Goal: Transaction & Acquisition: Purchase product/service

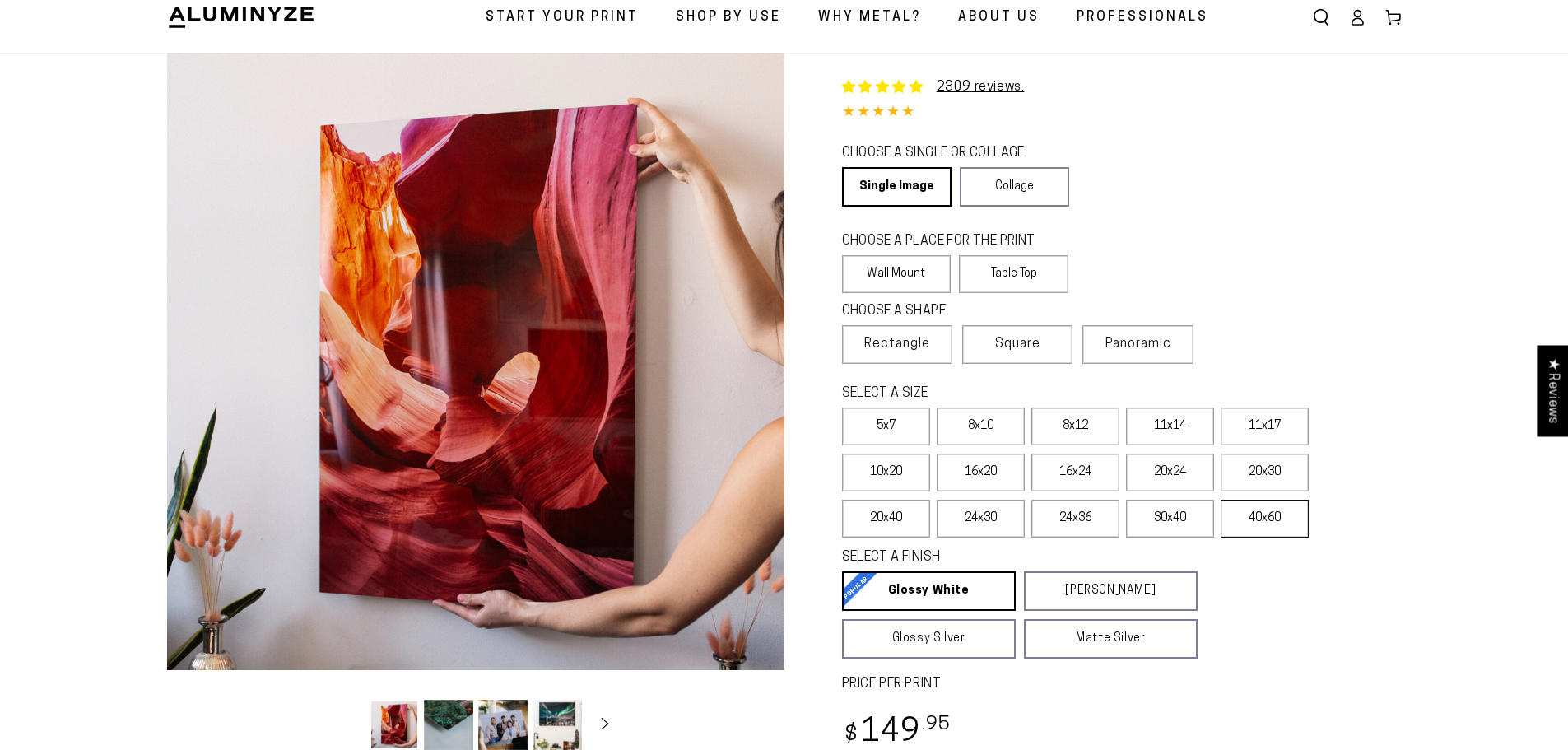
scroll to position [82, 0]
select select "**********"
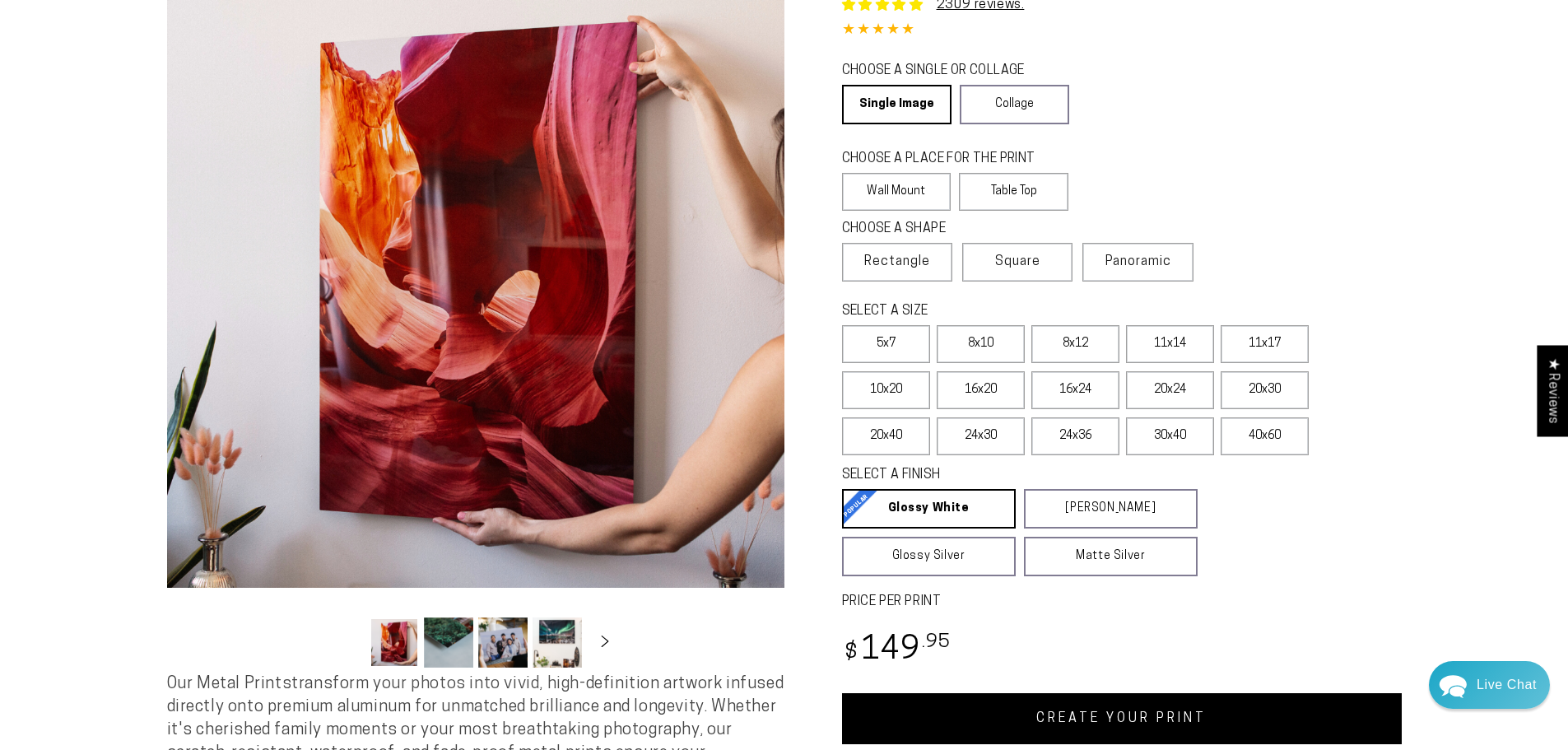
click at [461, 645] on button "Load image 2 in gallery view" at bounding box center [449, 642] width 49 height 50
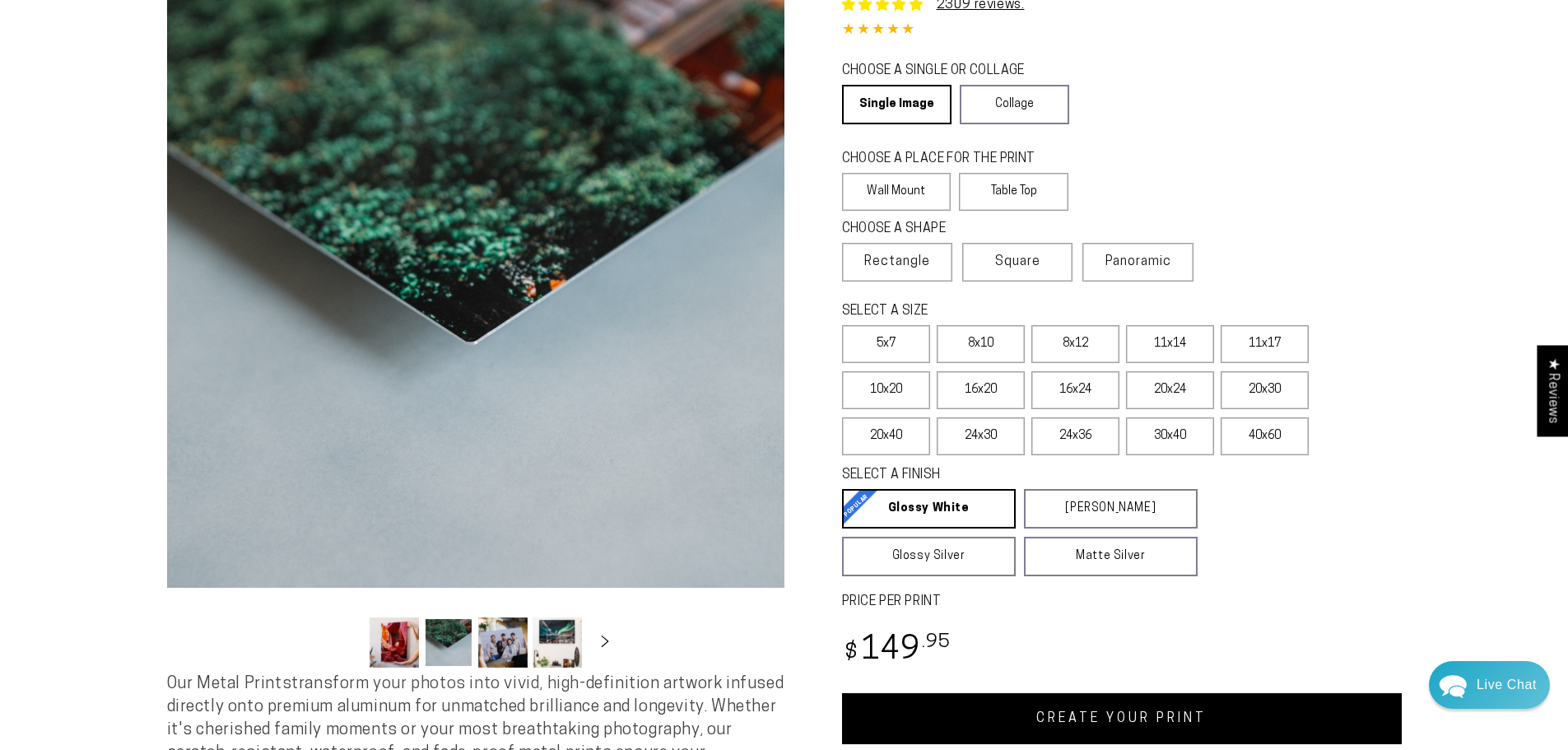
click at [497, 645] on button "Load image 3 in gallery view" at bounding box center [503, 642] width 49 height 50
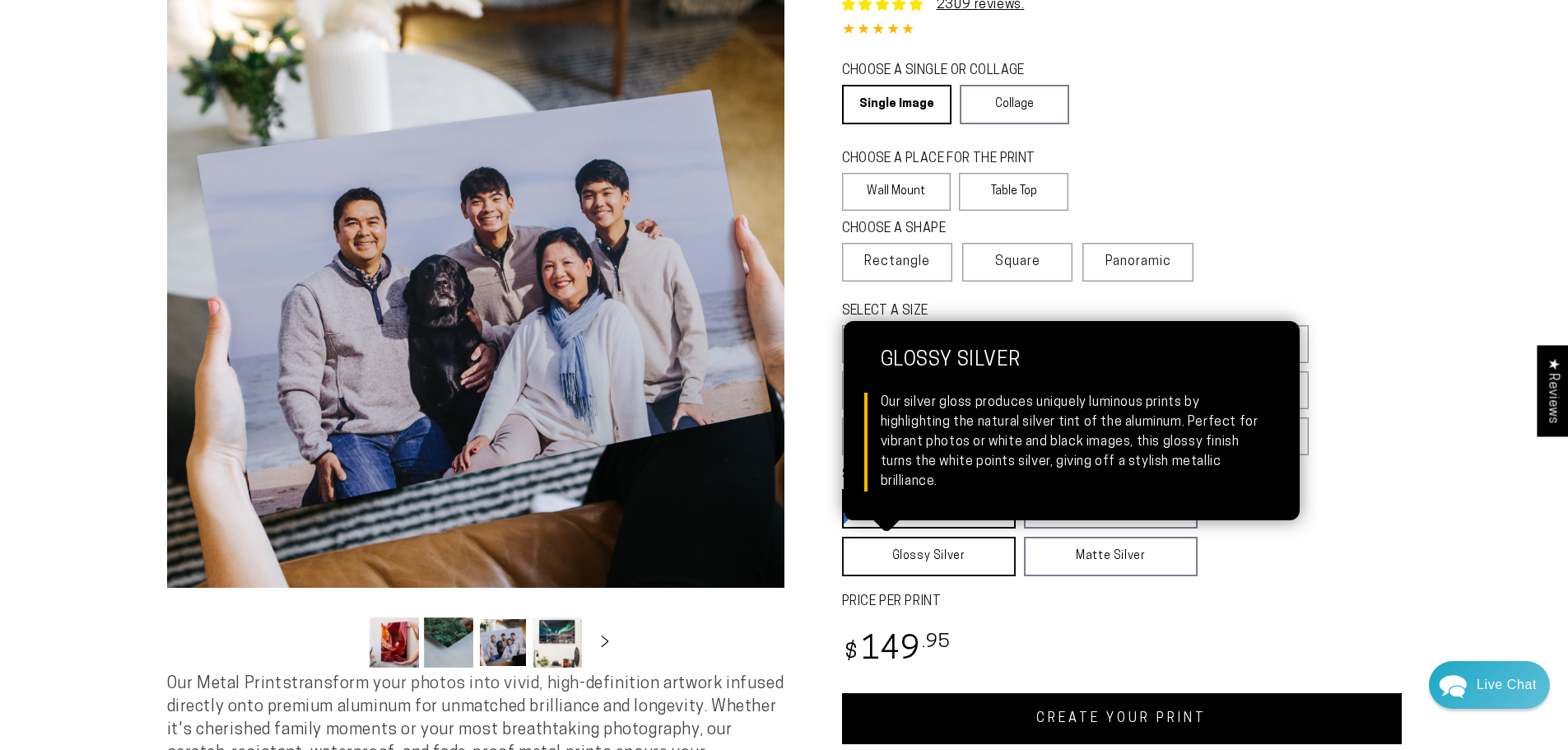
click at [929, 551] on link "Glossy Silver Glossy Silver Our silver gloss produces uniquely luminous prints …" at bounding box center [928, 557] width 173 height 39
click at [902, 558] on link "Glossy Silver Glossy Silver Our silver gloss produces uniquely luminous prints …" at bounding box center [929, 557] width 174 height 39
click at [893, 561] on link "Glossy Silver Glossy Silver Our silver gloss produces uniquely luminous prints …" at bounding box center [929, 557] width 174 height 39
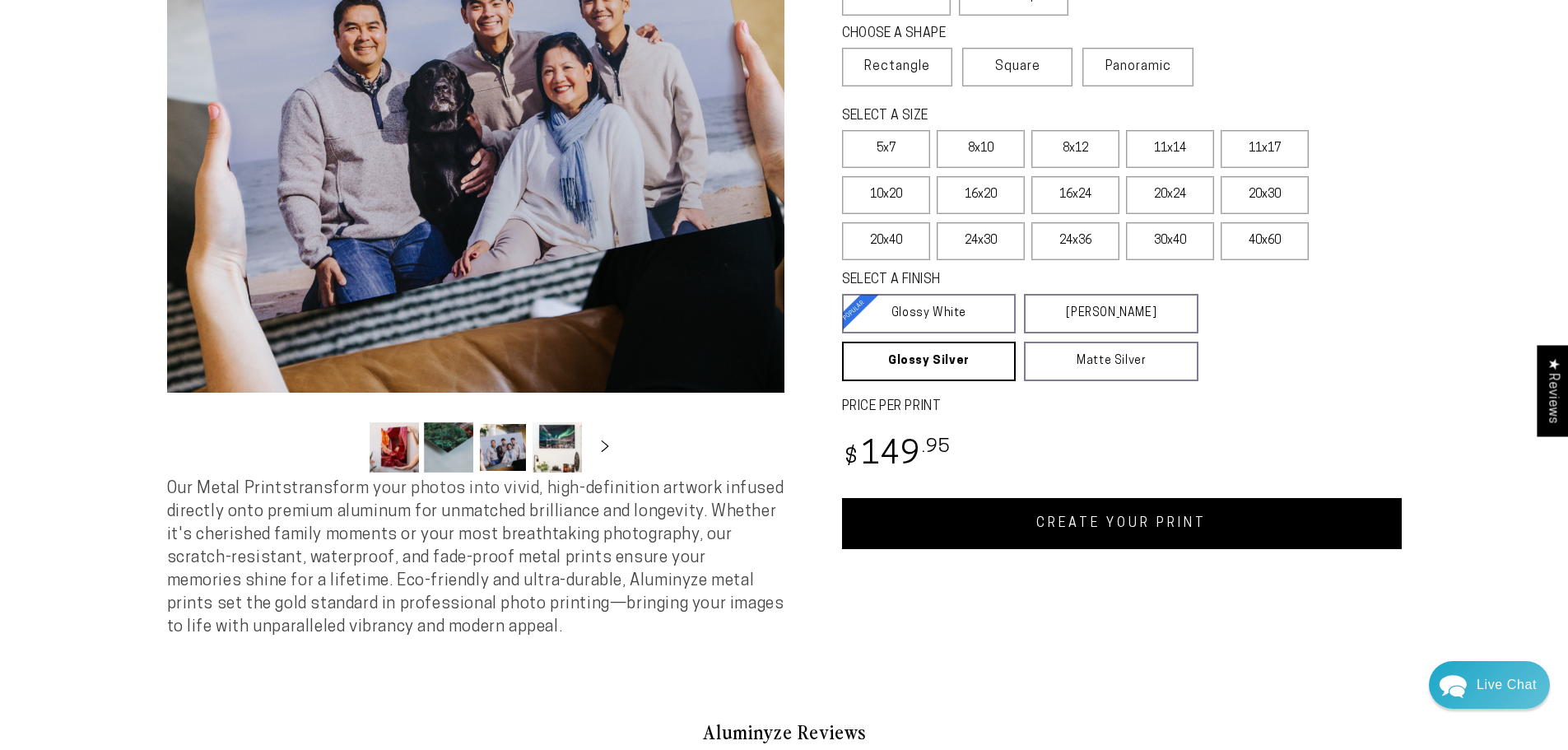
scroll to position [412, 0]
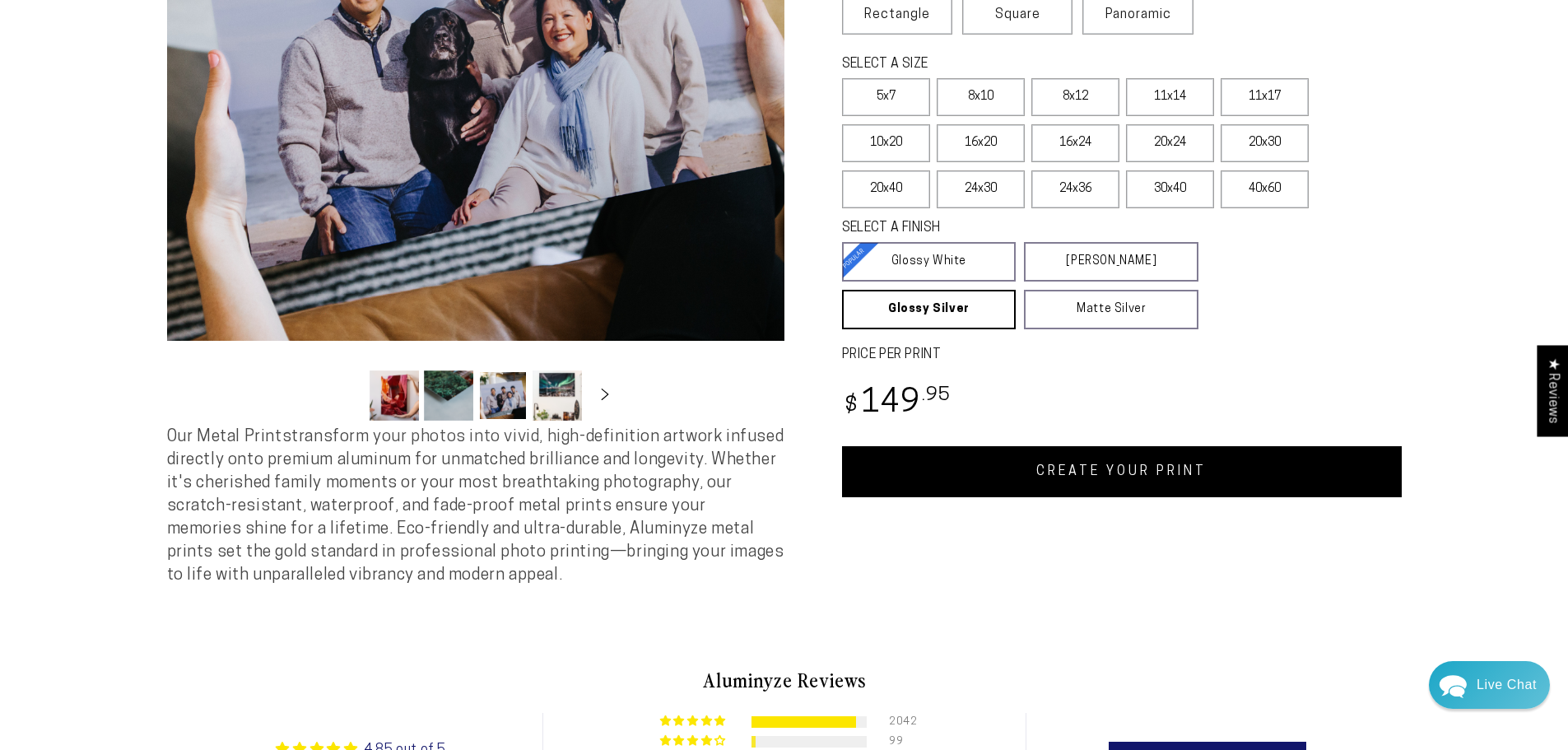
click at [1054, 481] on link "CREATE YOUR PRINT" at bounding box center [1121, 472] width 560 height 51
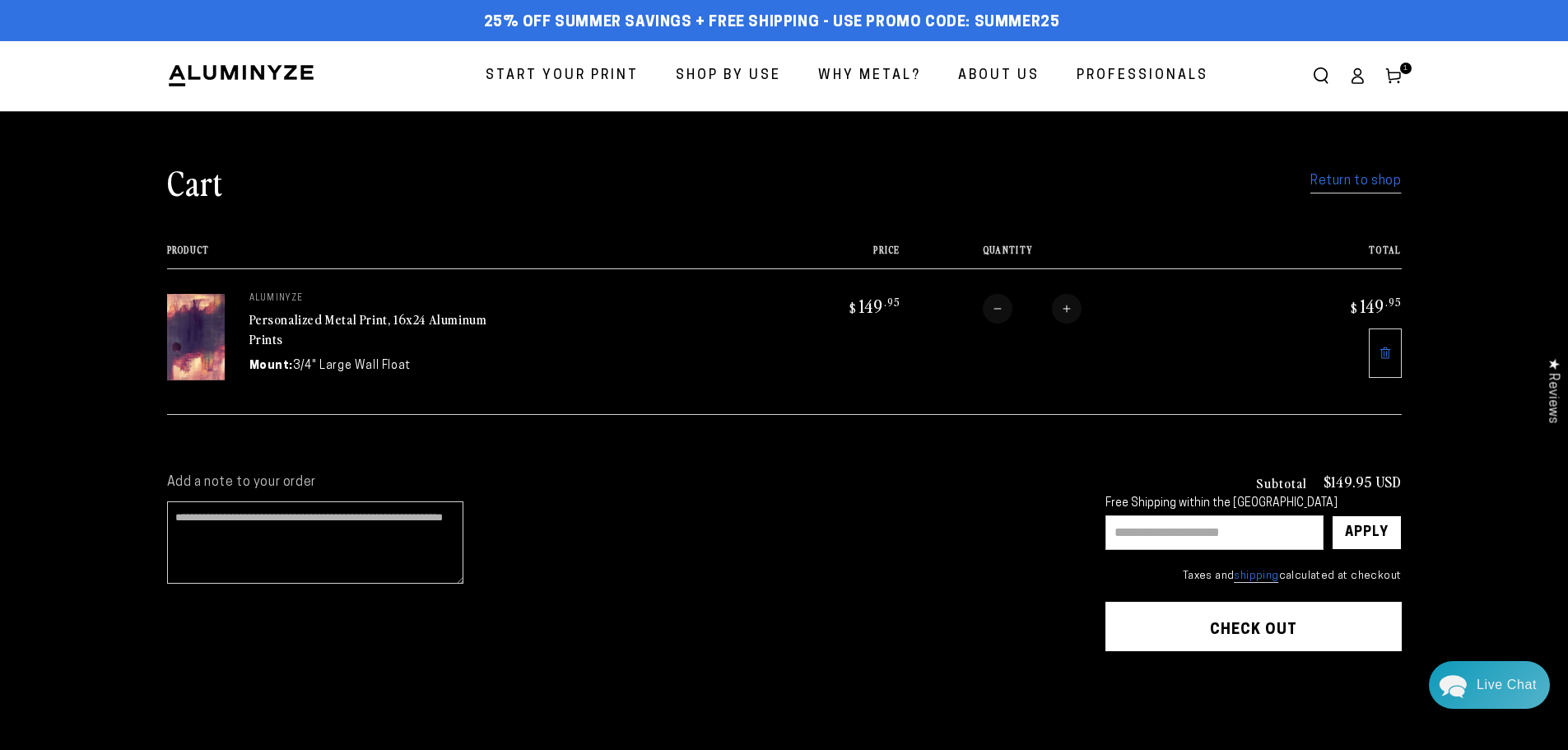
click at [1146, 534] on input "text" at bounding box center [1214, 532] width 219 height 34
type input "********"
click at [1357, 534] on div "Apply" at bounding box center [1366, 533] width 44 height 33
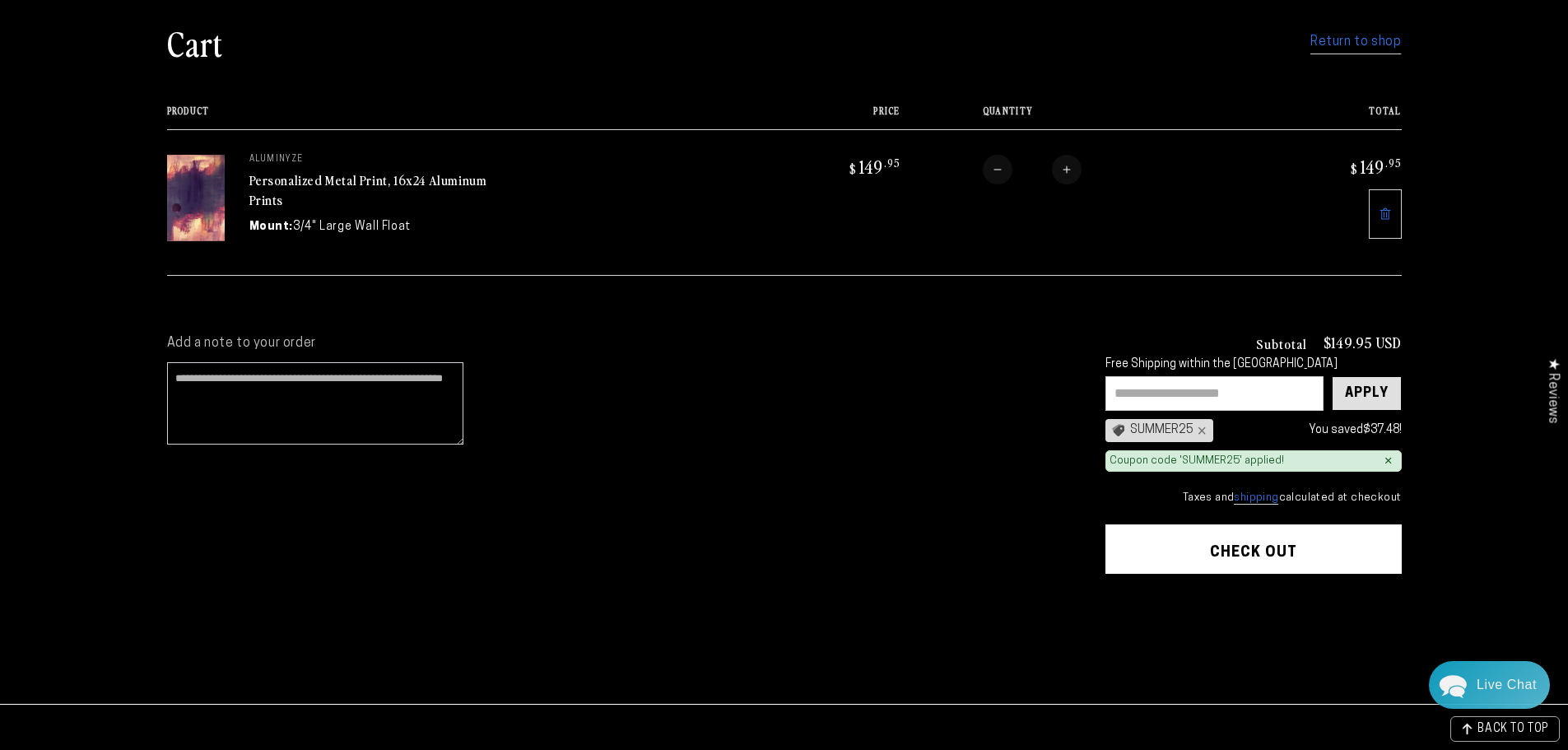
scroll to position [165, 0]
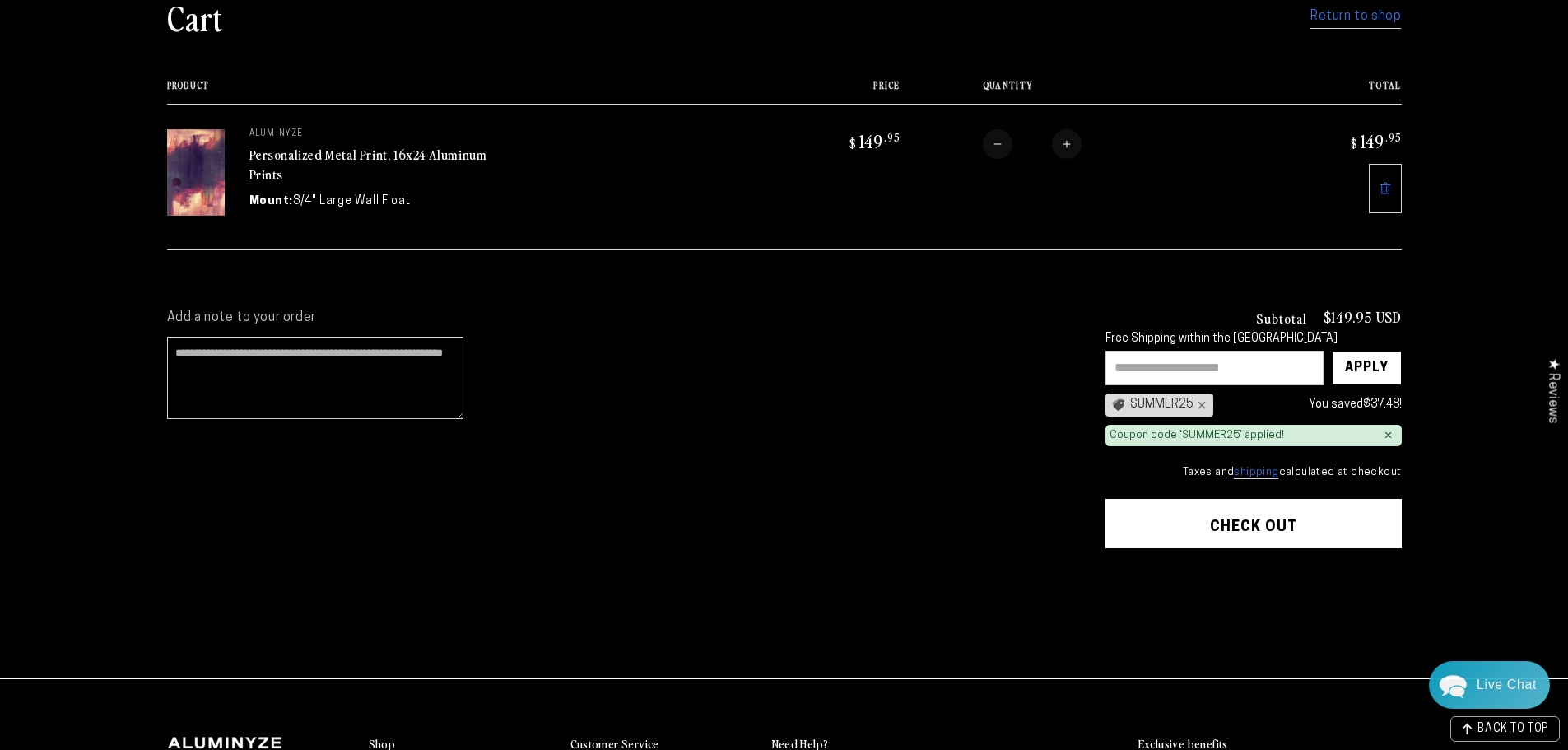
click at [1273, 524] on button "Check out" at bounding box center [1253, 524] width 296 height 49
